Goal: Transaction & Acquisition: Purchase product/service

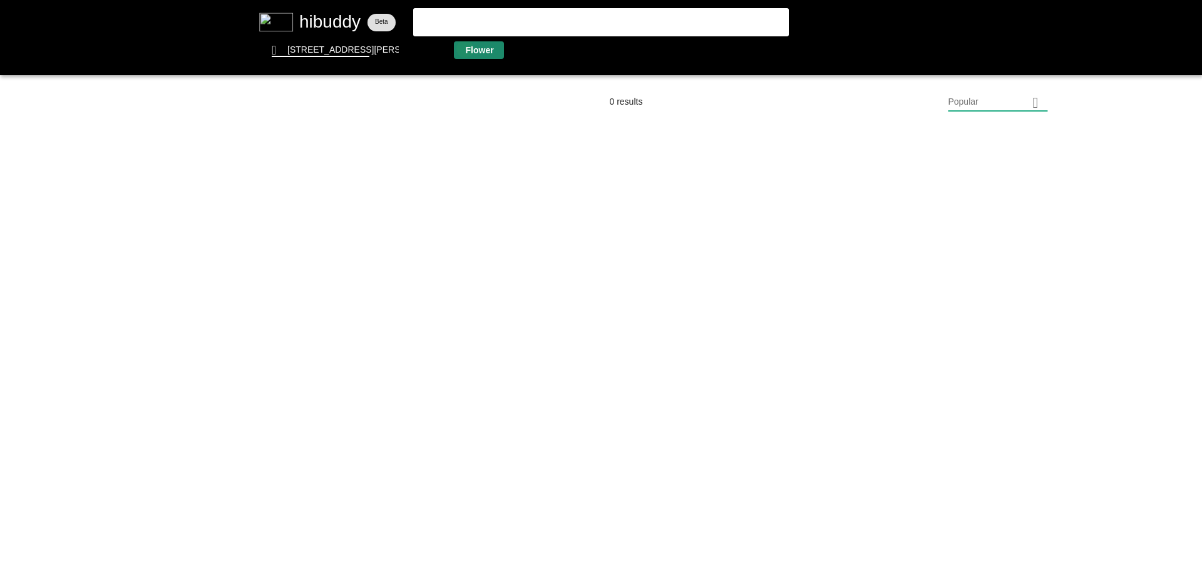
click at [465, 49] on flt-glass-pane at bounding box center [601, 285] width 1202 height 571
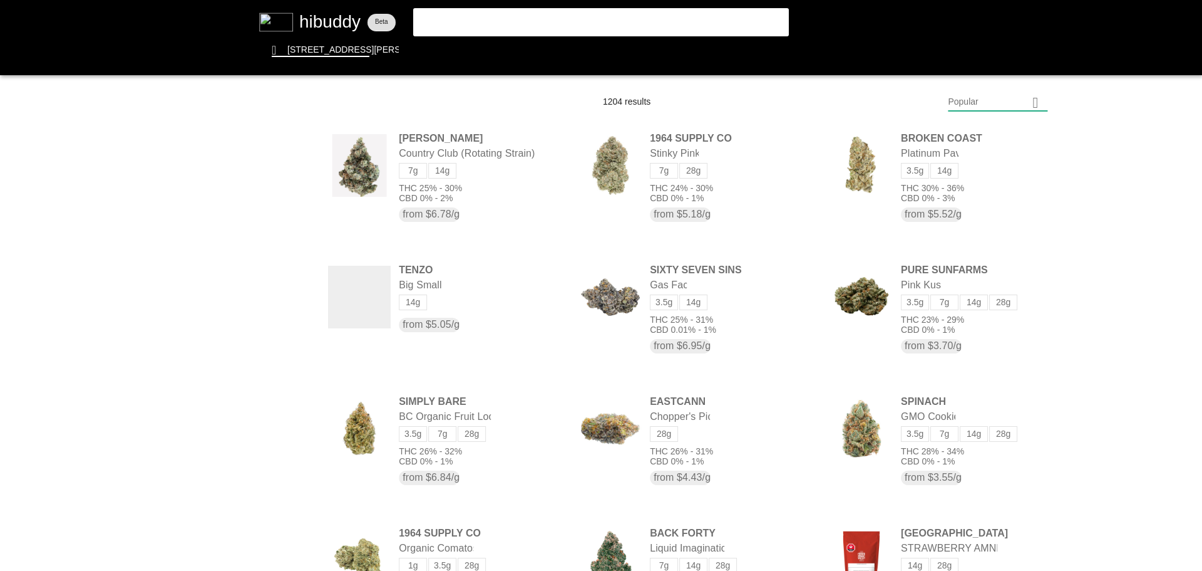
click at [985, 106] on flt-glass-pane at bounding box center [601, 285] width 1202 height 571
click at [987, 430] on flt-glass-pane at bounding box center [601, 285] width 1202 height 571
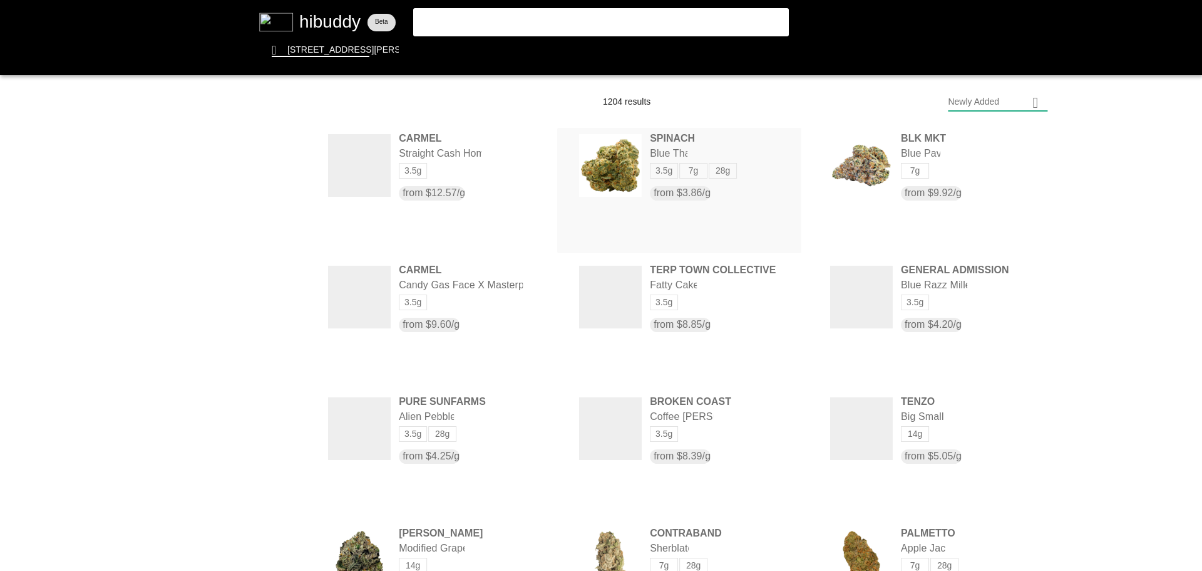
click at [713, 194] on flt-glass-pane at bounding box center [601, 285] width 1202 height 571
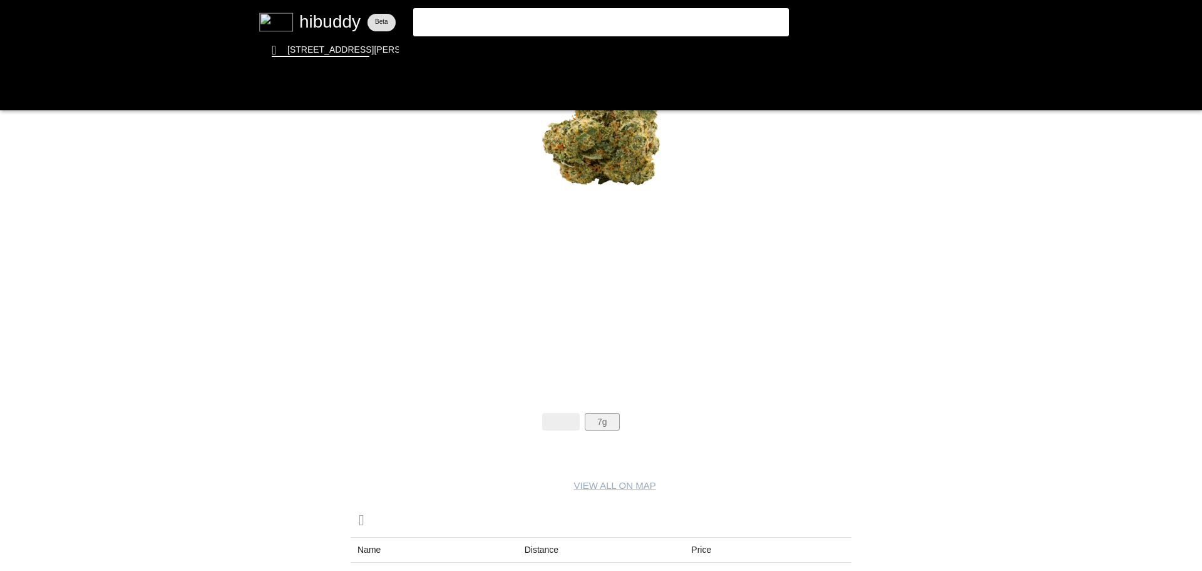
click at [612, 420] on flt-glass-pane at bounding box center [601, 285] width 1202 height 571
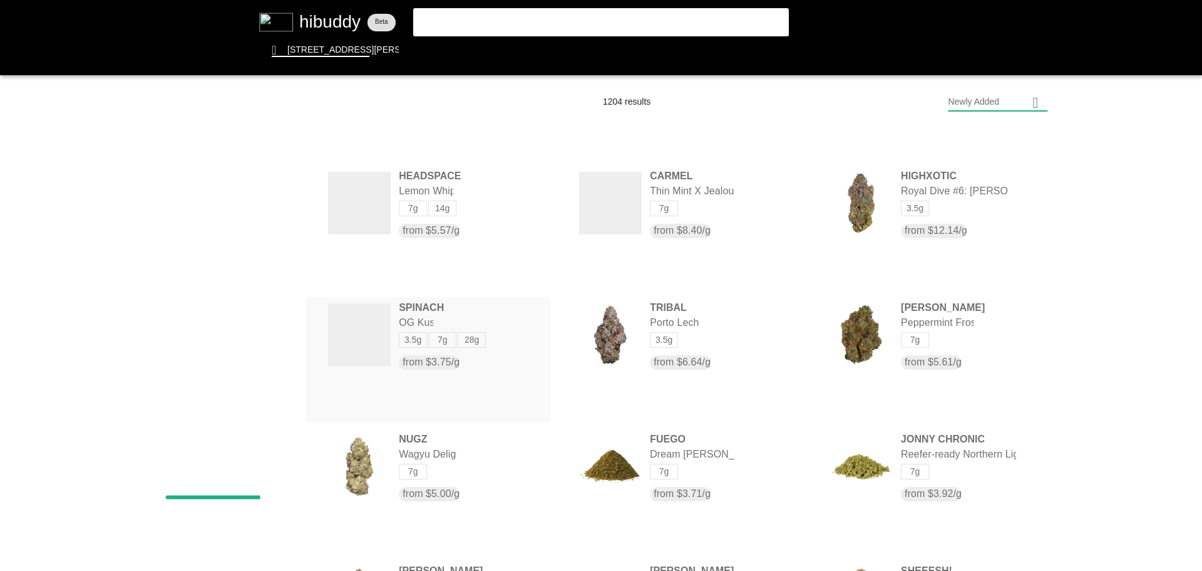
click at [441, 326] on flt-glass-pane at bounding box center [601, 285] width 1202 height 571
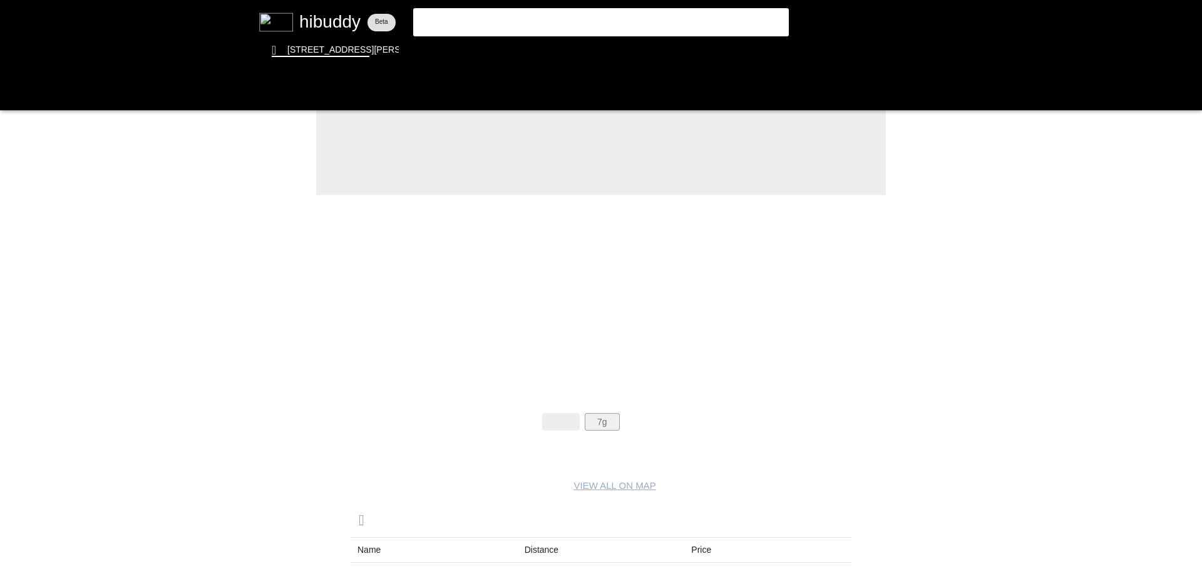
click at [594, 419] on flt-glass-pane at bounding box center [601, 285] width 1202 height 571
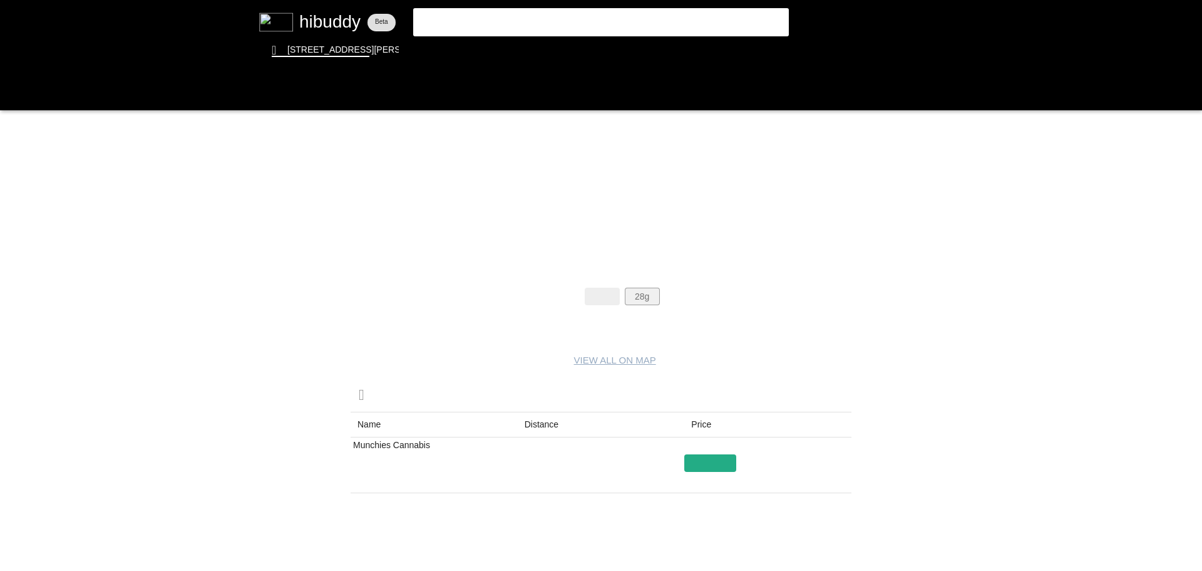
click at [644, 288] on flt-glass-pane at bounding box center [601, 285] width 1202 height 571
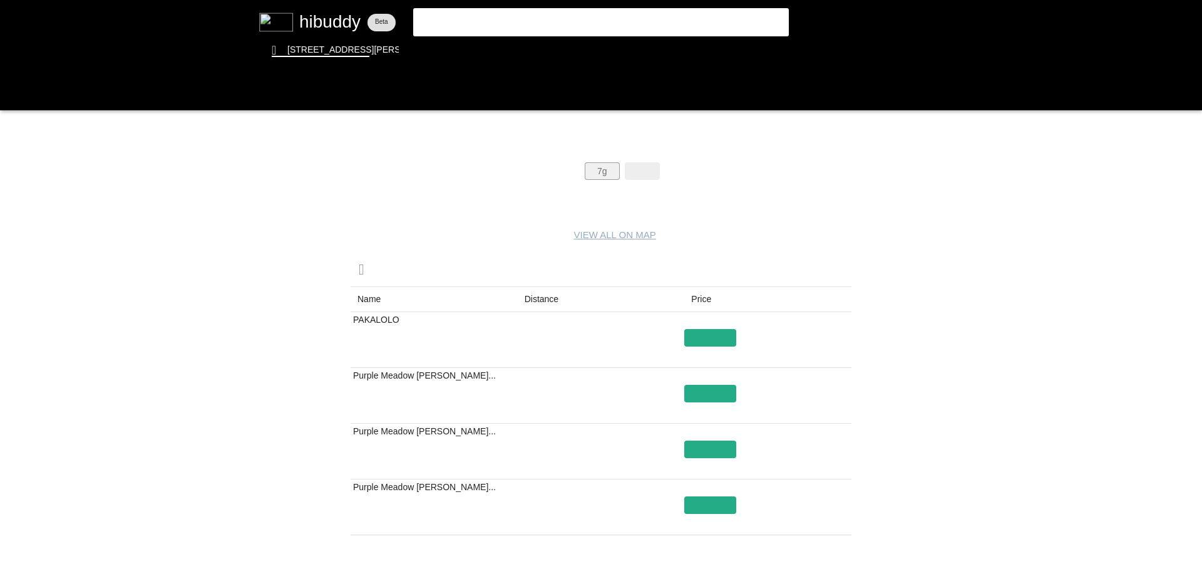
click at [599, 167] on flt-glass-pane at bounding box center [601, 285] width 1202 height 571
